Goal: Information Seeking & Learning: Learn about a topic

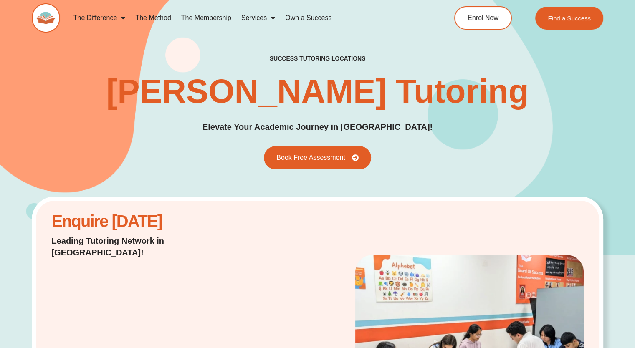
click at [153, 17] on link "The Method" at bounding box center [153, 17] width 46 height 19
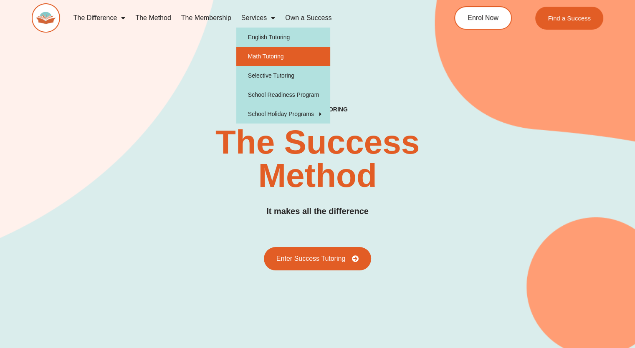
click at [261, 54] on link "Math Tutoring" at bounding box center [283, 56] width 94 height 19
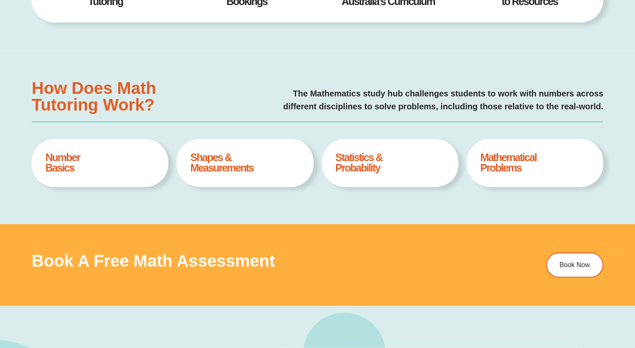
scroll to position [376, 0]
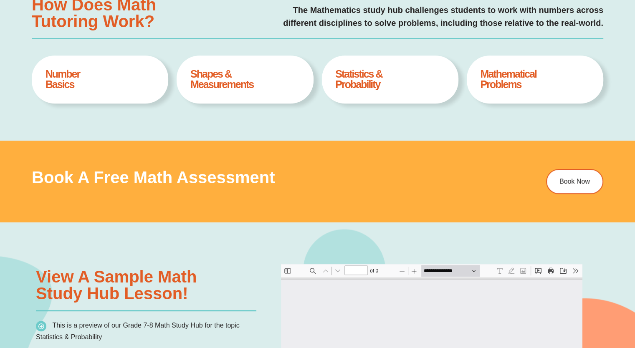
type input "*"
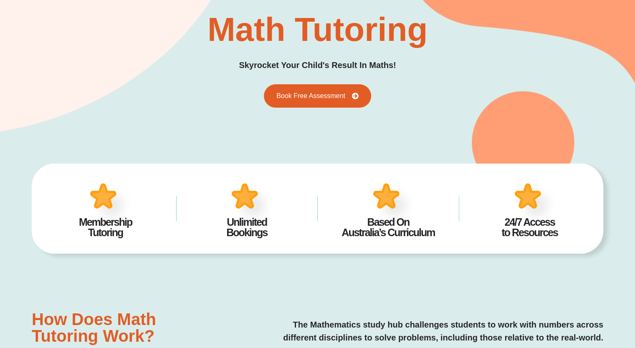
scroll to position [0, 0]
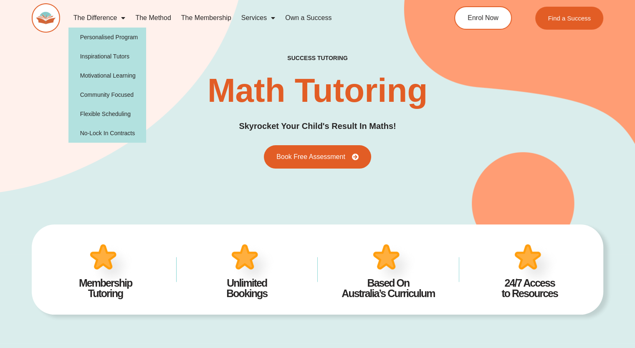
click at [119, 17] on span "Menu" at bounding box center [121, 17] width 8 height 15
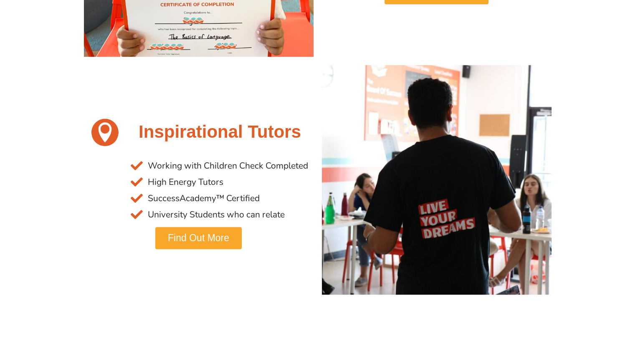
scroll to position [626, 0]
